Goal: Find specific page/section: Find specific page/section

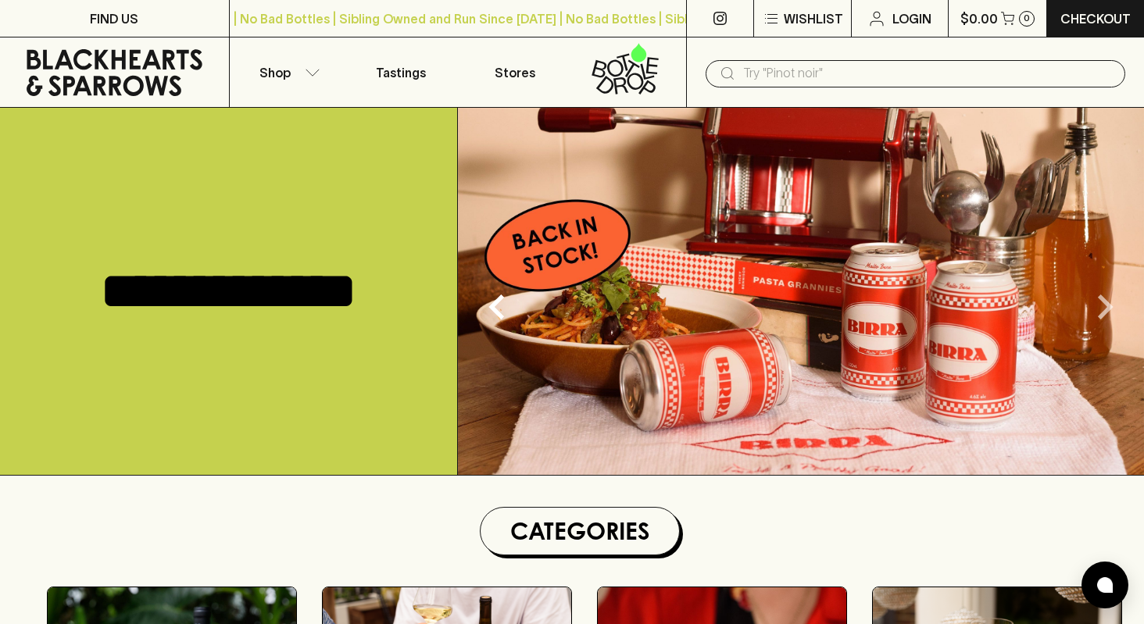
click at [1110, 302] on icon "Next" at bounding box center [1105, 307] width 50 height 50
click at [1096, 308] on icon "Next" at bounding box center [1105, 307] width 50 height 50
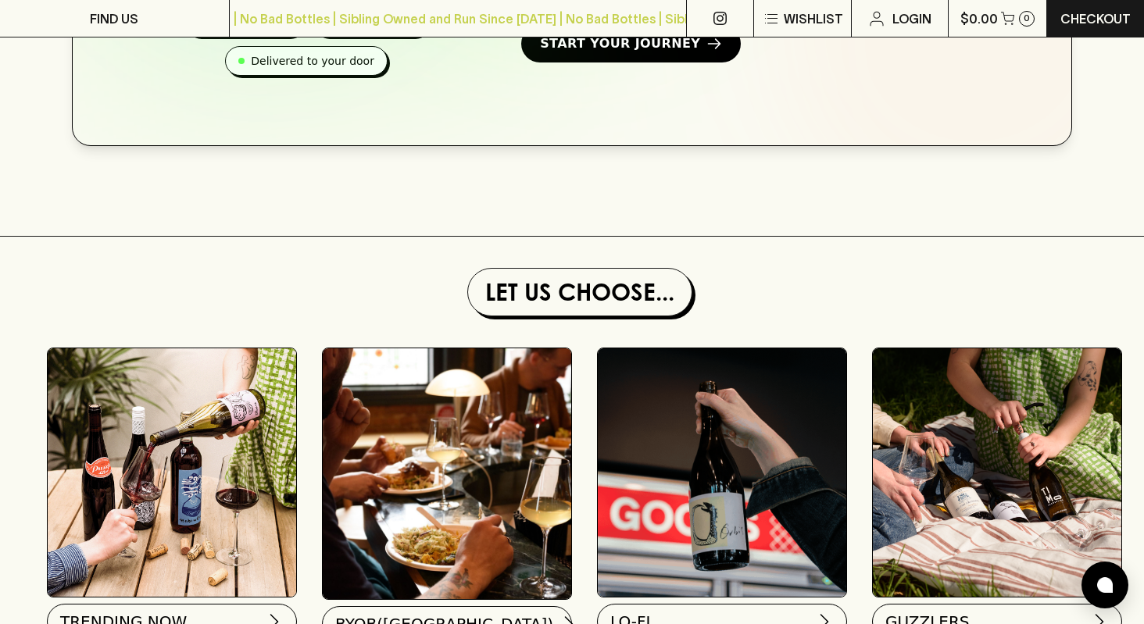
scroll to position [1431, 0]
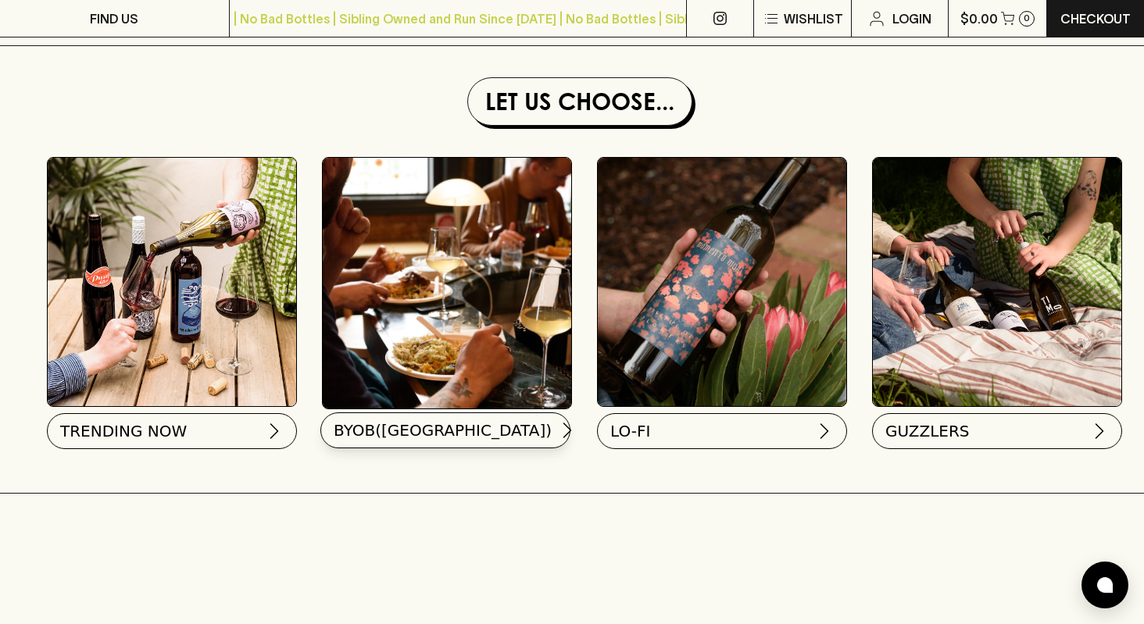
click at [405, 437] on span "BYOB([GEOGRAPHIC_DATA])" at bounding box center [443, 431] width 218 height 22
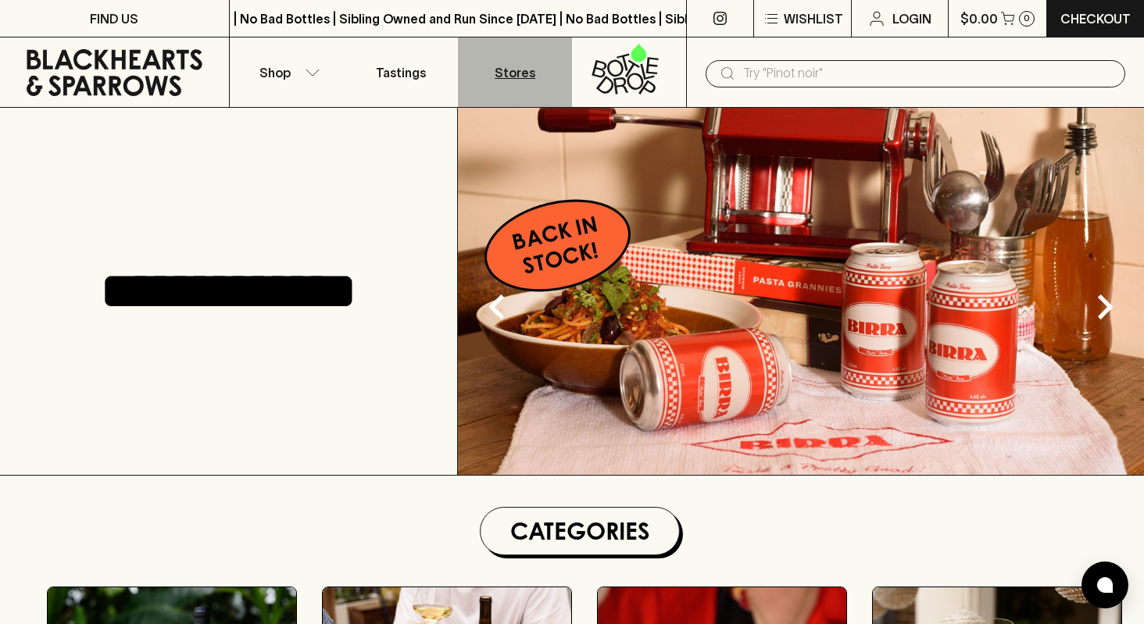
click at [525, 66] on p "Stores" at bounding box center [515, 72] width 41 height 19
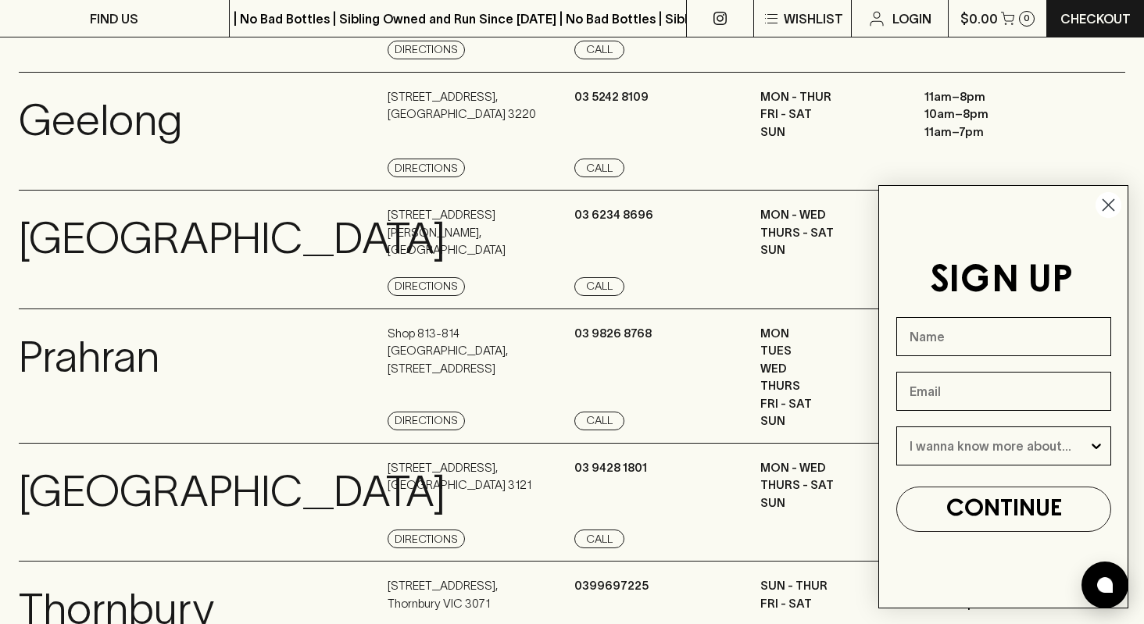
scroll to position [1148, 0]
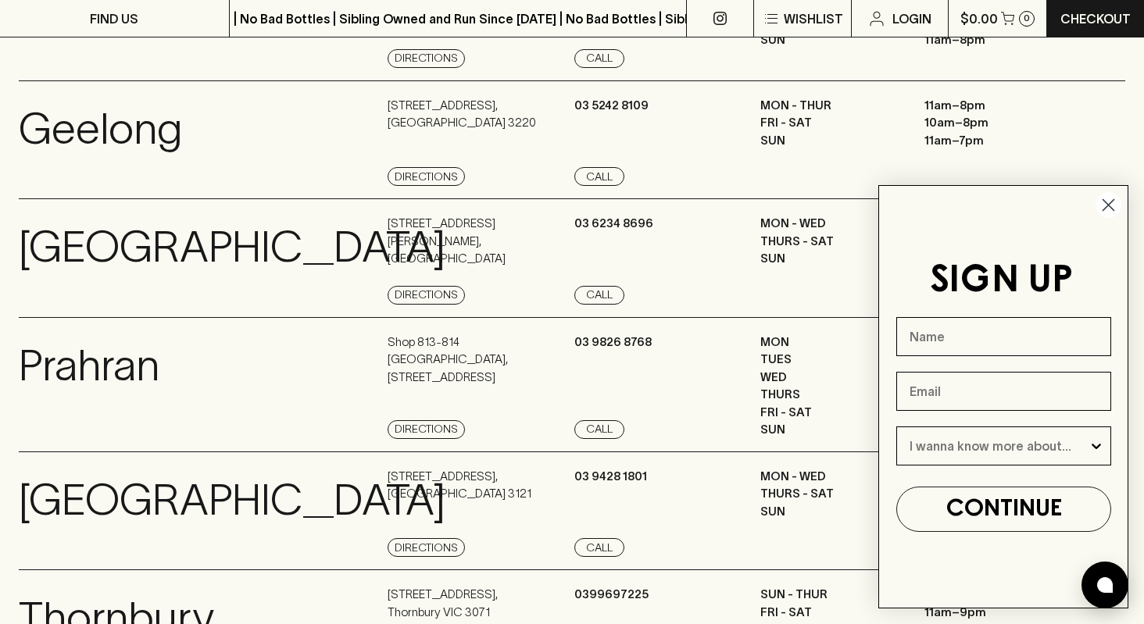
click at [1112, 205] on circle "Close dialog" at bounding box center [1108, 205] width 26 height 26
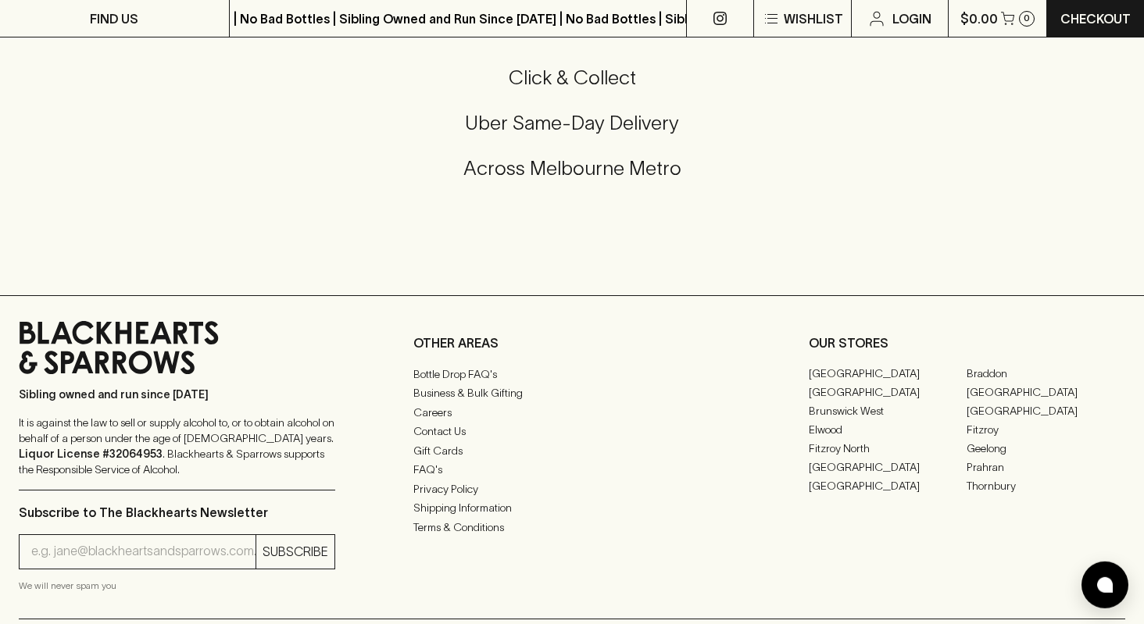
scroll to position [2027, 0]
